Goal: Information Seeking & Learning: Learn about a topic

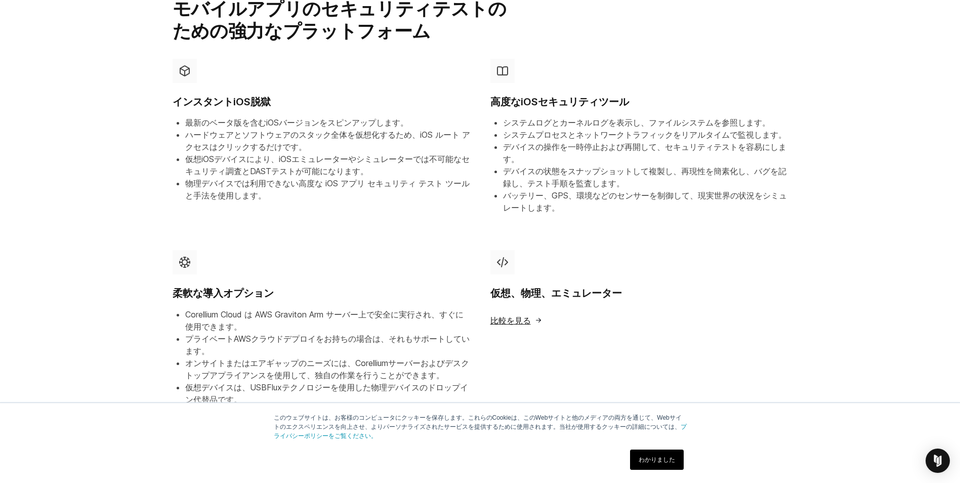
scroll to position [556, 0]
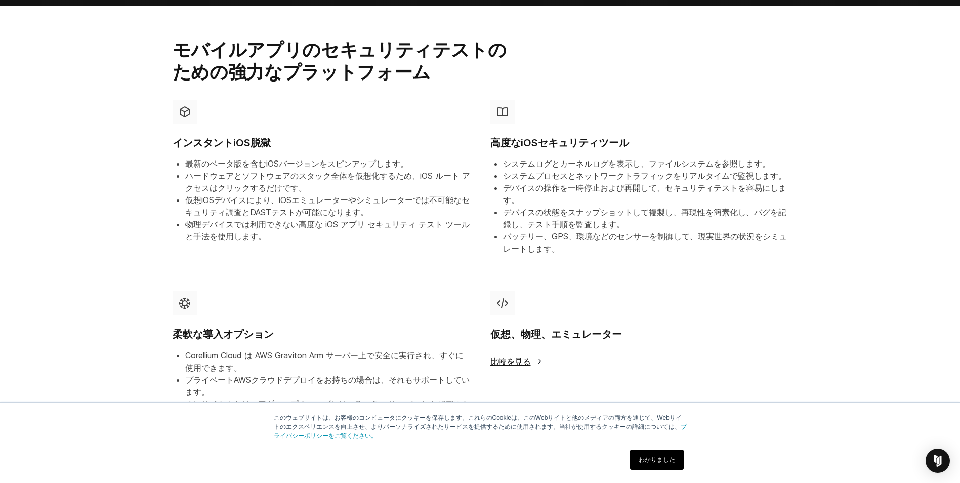
click at [236, 170] on li "ハードウェアとソフトウェアのスタック全体を仮想化するため、iOS ルート アクセスはクリックするだけです。" at bounding box center [327, 182] width 285 height 24
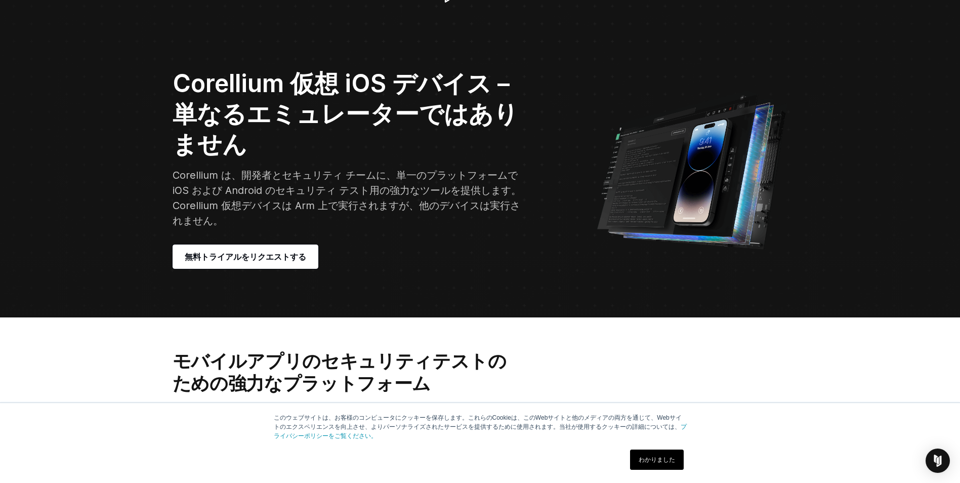
scroll to position [0, 0]
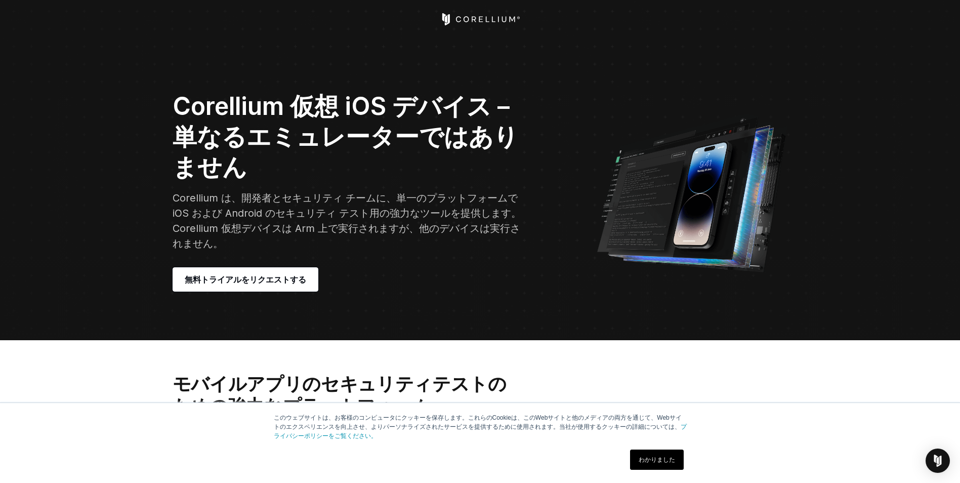
click at [475, 17] on icon "コレリウム ホーム" at bounding box center [474, 19] width 5 height 6
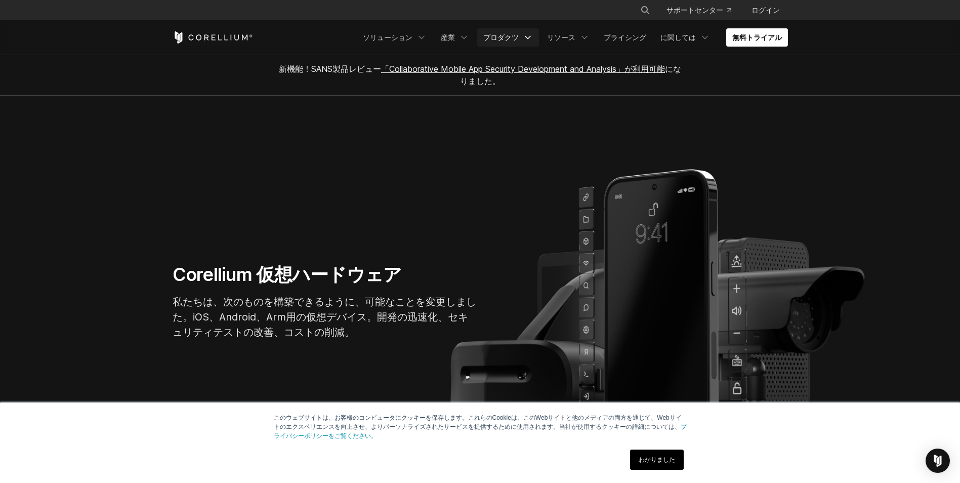
click at [519, 38] on font "プロダクツ" at bounding box center [500, 37] width 35 height 10
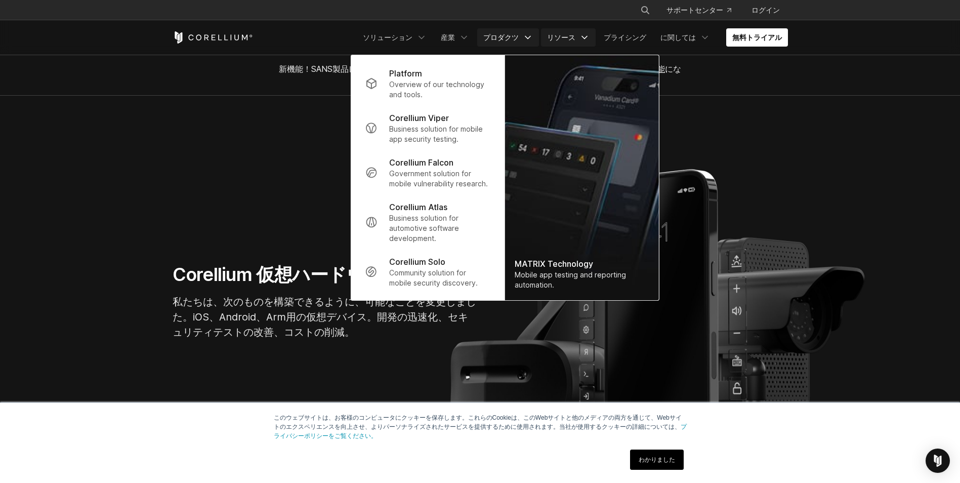
click at [596, 32] on link "リソース" at bounding box center [568, 37] width 55 height 18
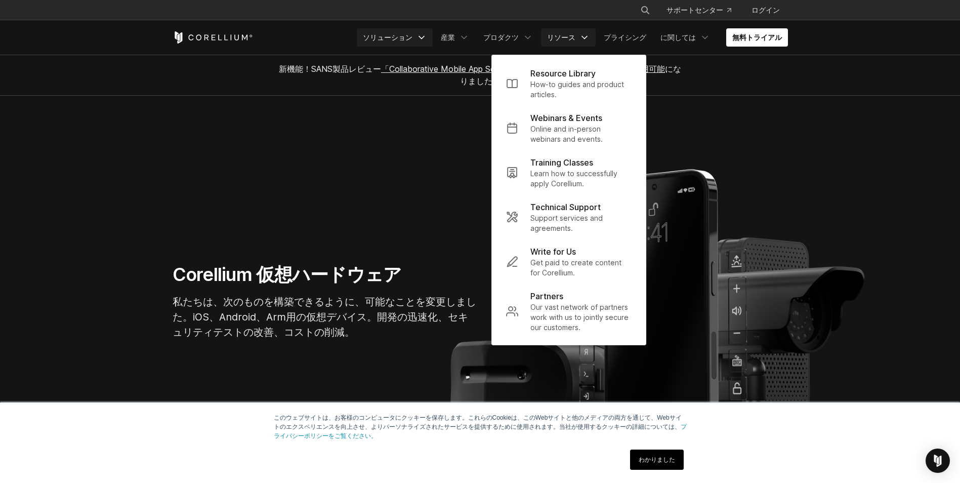
click at [427, 33] on icon "ナビゲーションメニュー" at bounding box center [421, 37] width 10 height 10
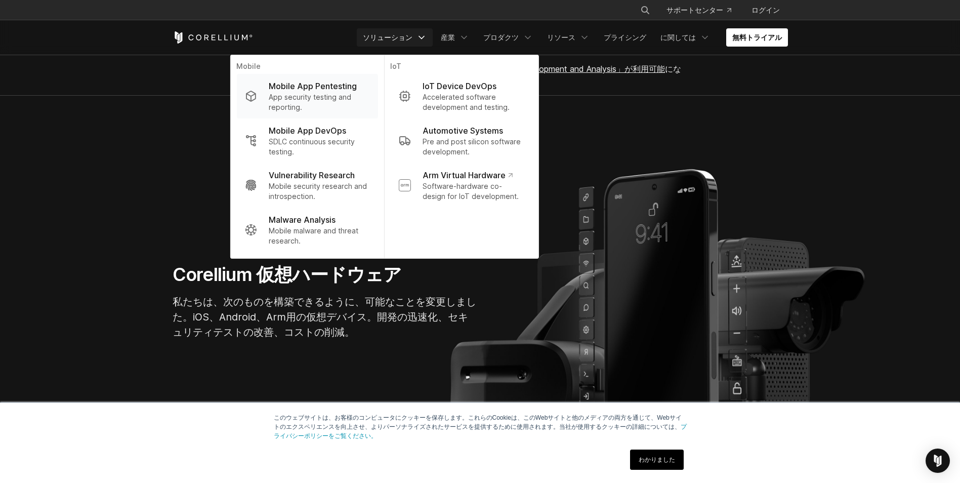
click at [341, 97] on p "App security testing and reporting." at bounding box center [319, 102] width 101 height 20
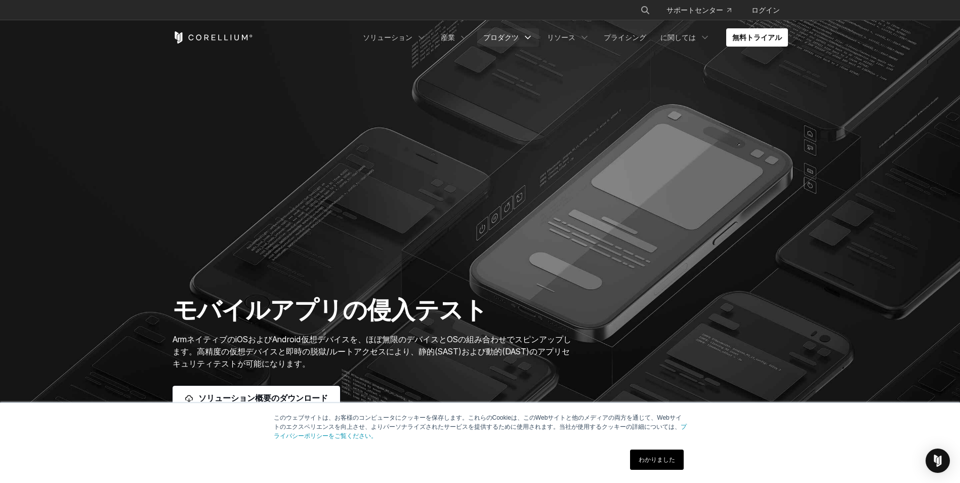
click at [519, 40] on font "プロダクツ" at bounding box center [500, 37] width 35 height 10
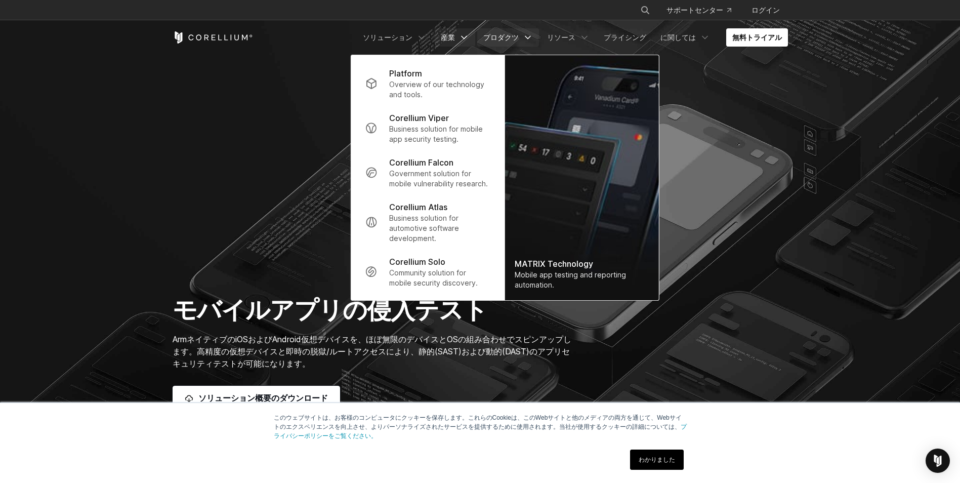
click at [455, 40] on font "産業" at bounding box center [448, 37] width 14 height 10
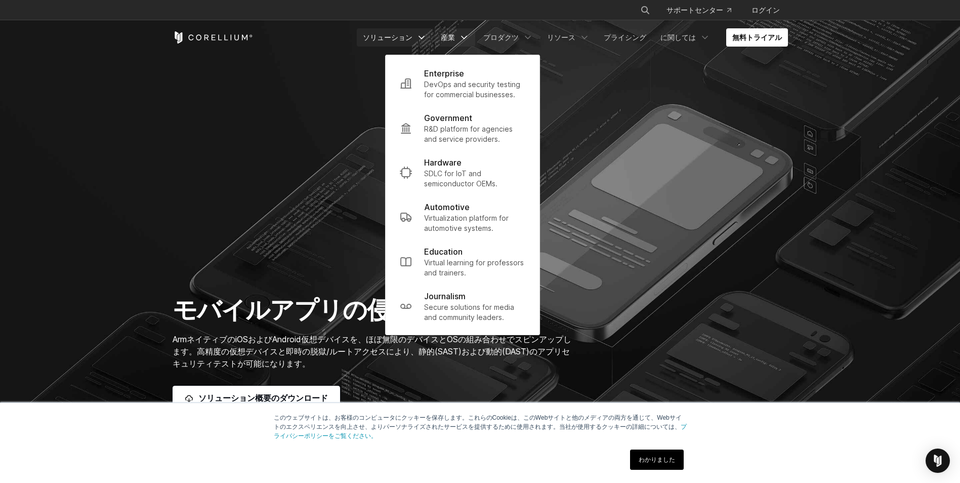
click at [412, 38] on font "ソリューション" at bounding box center [388, 37] width 50 height 10
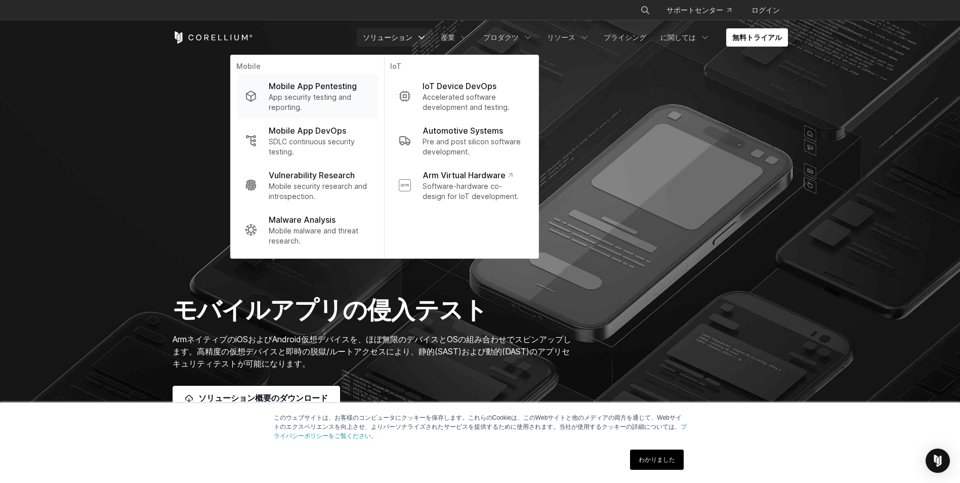
click at [332, 101] on p "App security testing and reporting." at bounding box center [319, 102] width 101 height 20
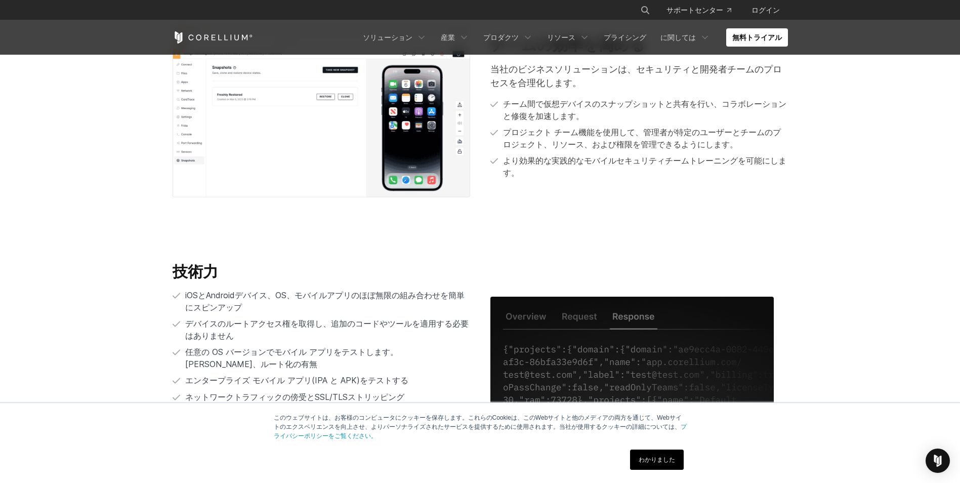
scroll to position [1966, 0]
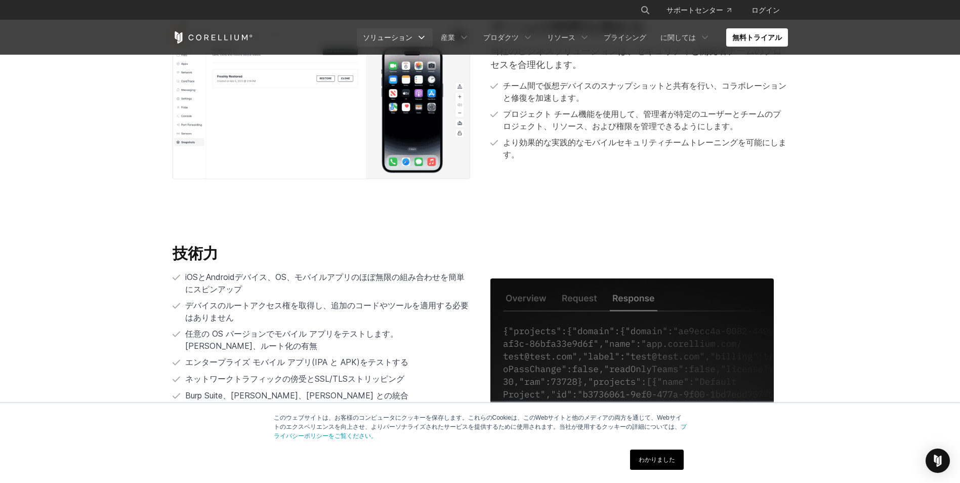
click at [412, 38] on font "ソリューション" at bounding box center [388, 37] width 50 height 10
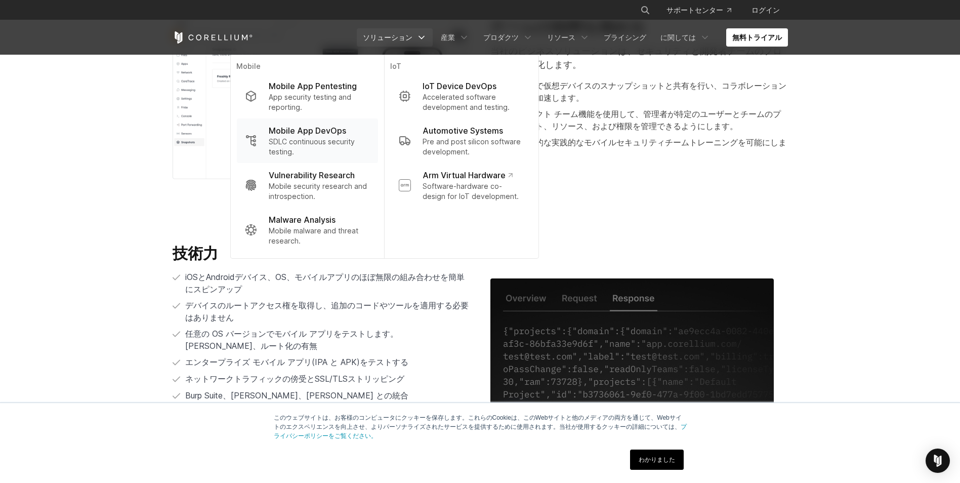
click at [346, 126] on p "Mobile App DevOps" at bounding box center [307, 130] width 77 height 12
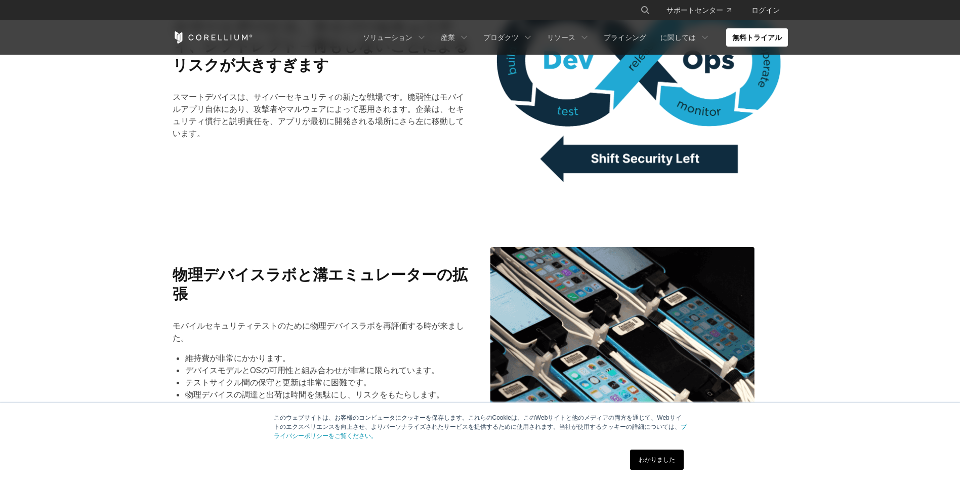
scroll to position [514, 0]
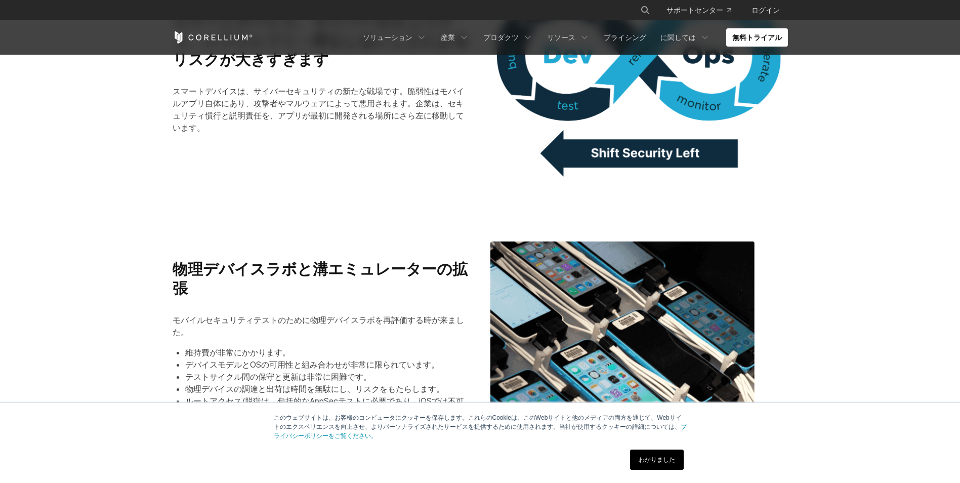
click at [453, 24] on div "Free Trial ソリューション Mobile IoT 産業" at bounding box center [480, 37] width 615 height 34
click at [433, 30] on link "ソリューション" at bounding box center [395, 37] width 76 height 18
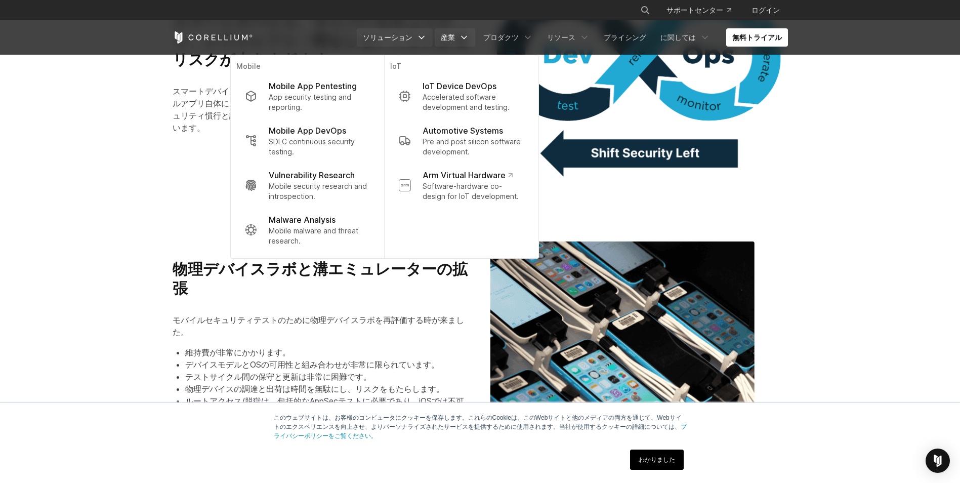
click at [475, 42] on link "産業" at bounding box center [455, 37] width 40 height 18
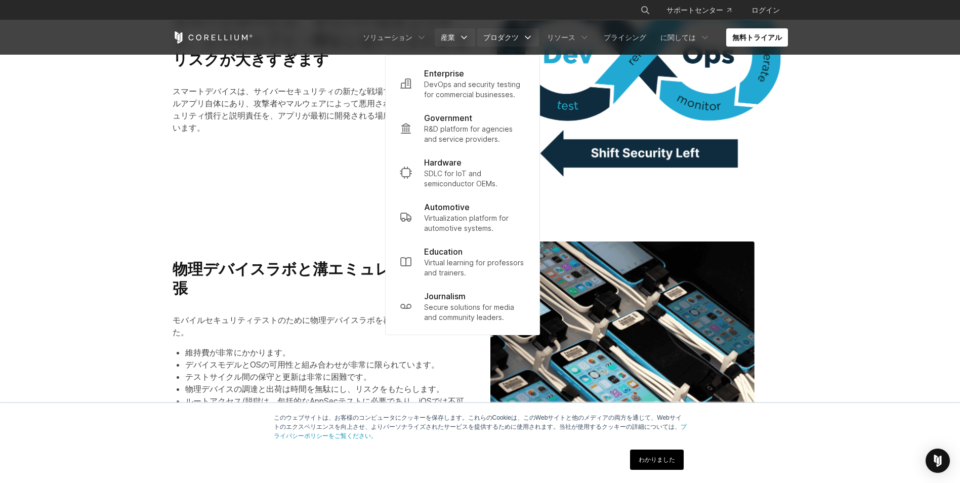
click at [519, 36] on font "プロダクツ" at bounding box center [500, 37] width 35 height 10
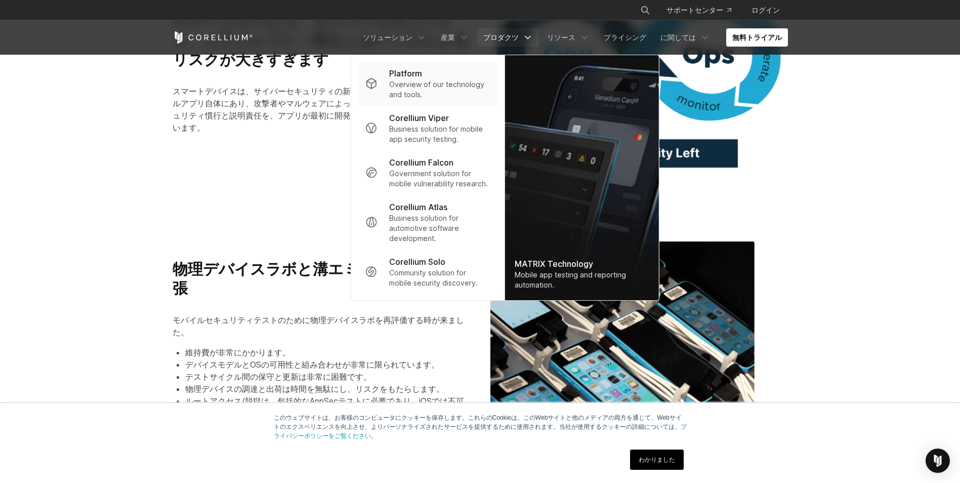
click at [445, 87] on p "Overview of our technology and tools." at bounding box center [439, 89] width 101 height 20
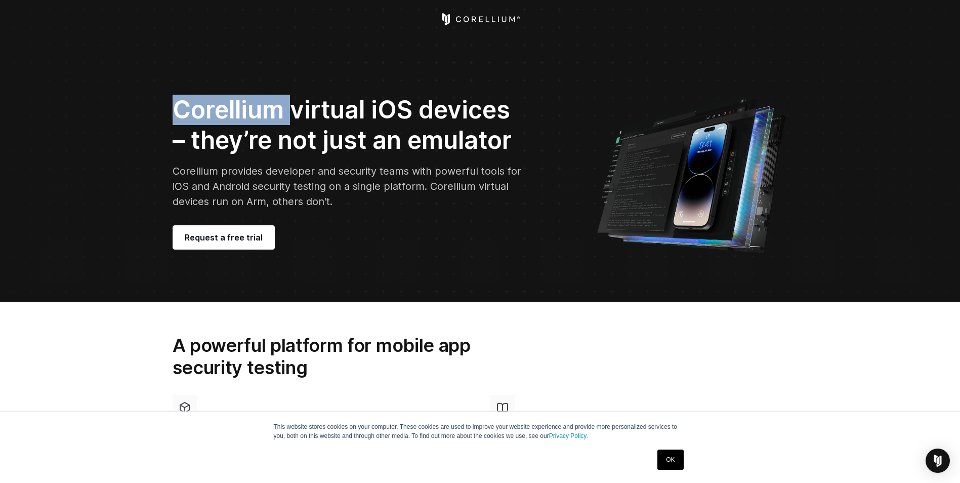
drag, startPoint x: 288, startPoint y: 113, endPoint x: 178, endPoint y: 113, distance: 110.3
click at [178, 113] on h2 "Corellium virtual iOS devices – they’re not just an emulator" at bounding box center [349, 125] width 353 height 61
drag, startPoint x: 178, startPoint y: 113, endPoint x: 189, endPoint y: 116, distance: 11.4
click at [411, 205] on p "Corellium provides developer and security teams with powerful tools for iOS and…" at bounding box center [349, 186] width 353 height 46
